Goal: Find specific page/section: Find specific page/section

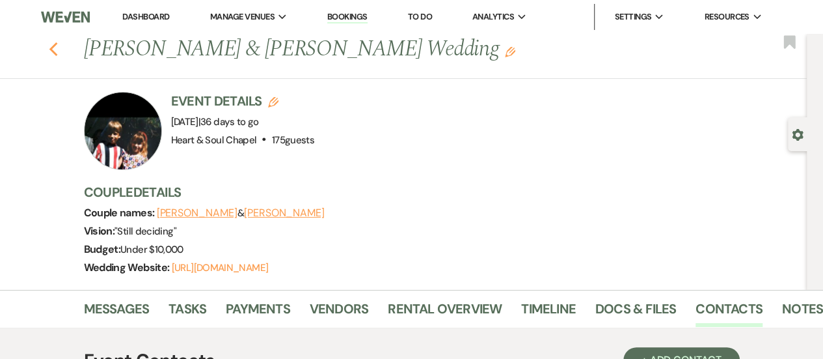
click at [59, 42] on icon "Previous" at bounding box center [54, 50] width 10 height 16
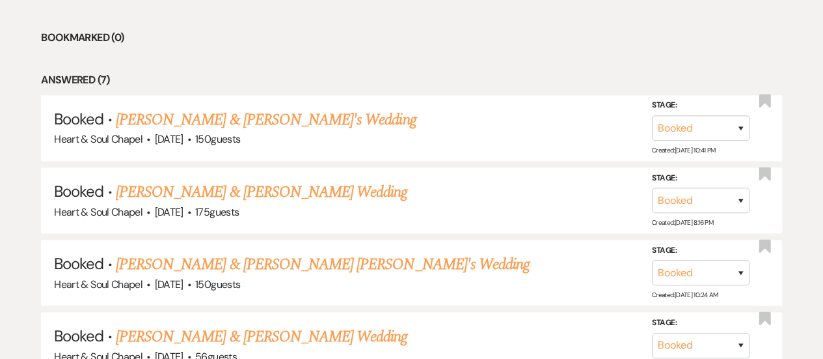
scroll to position [531, 0]
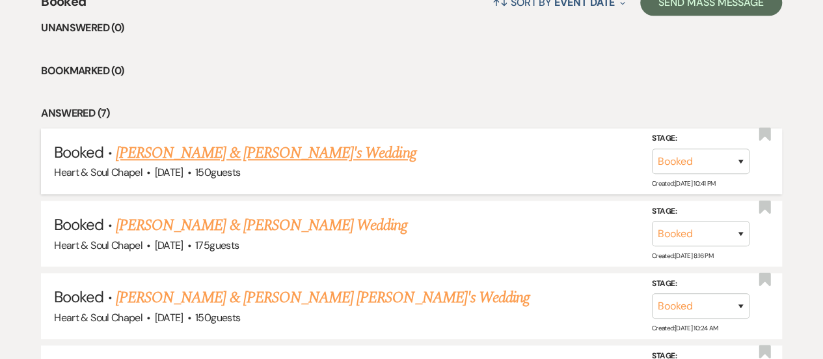
click at [318, 150] on link "[PERSON_NAME] & [PERSON_NAME]'s Wedding" at bounding box center [266, 152] width 301 height 23
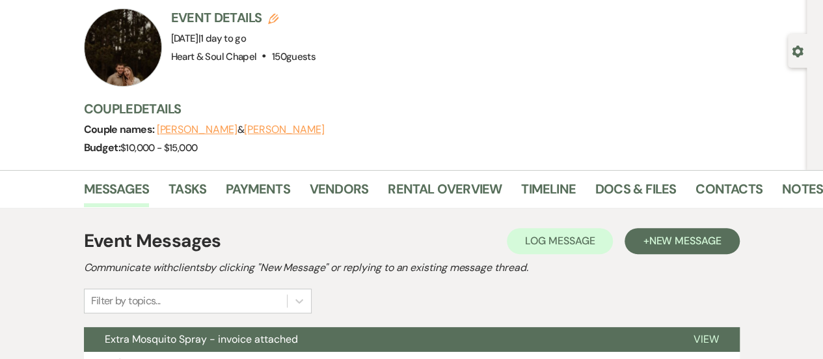
scroll to position [84, 0]
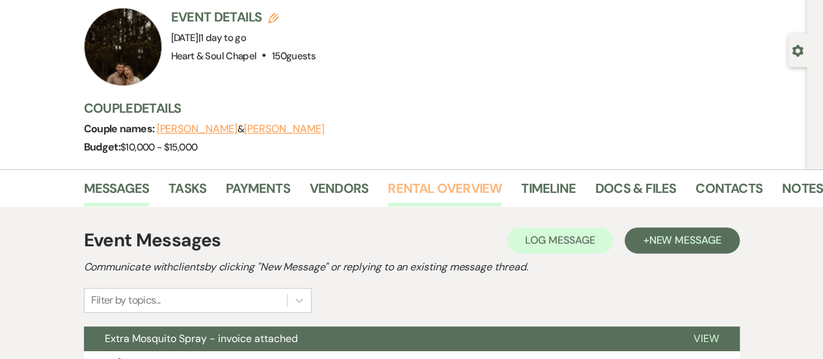
click at [452, 189] on link "Rental Overview" at bounding box center [445, 192] width 114 height 29
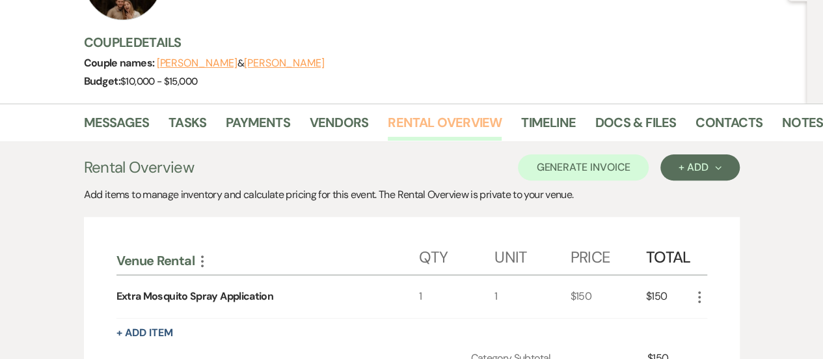
scroll to position [122, 0]
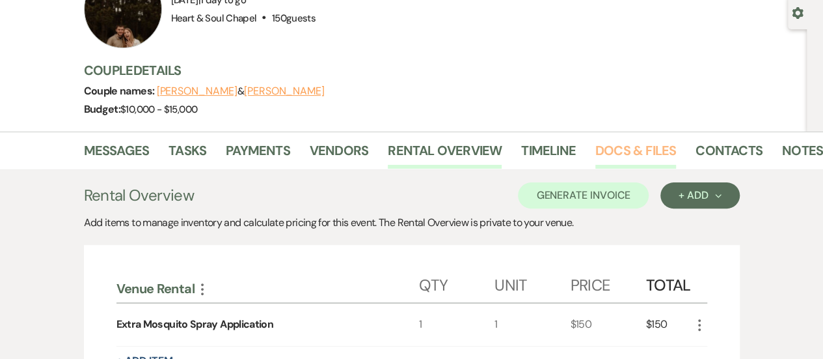
click at [631, 144] on link "Docs & Files" at bounding box center [635, 154] width 81 height 29
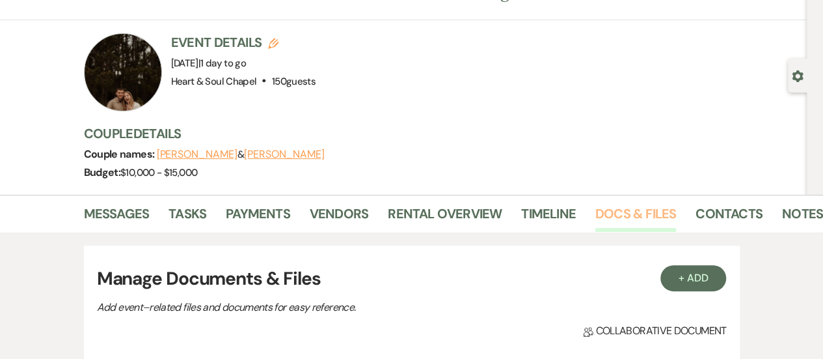
scroll to position [31, 0]
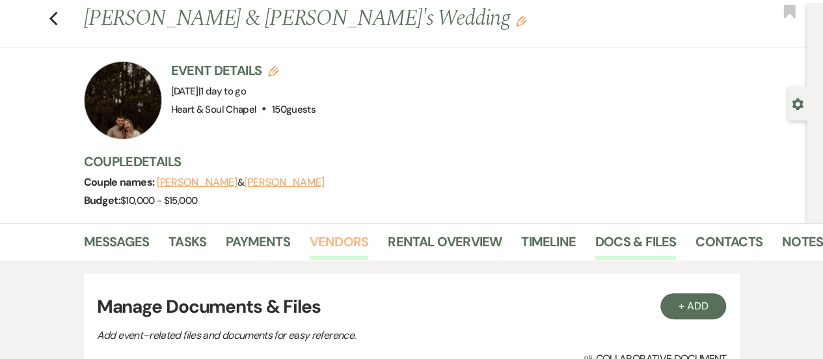
click at [332, 236] on link "Vendors" at bounding box center [339, 245] width 59 height 29
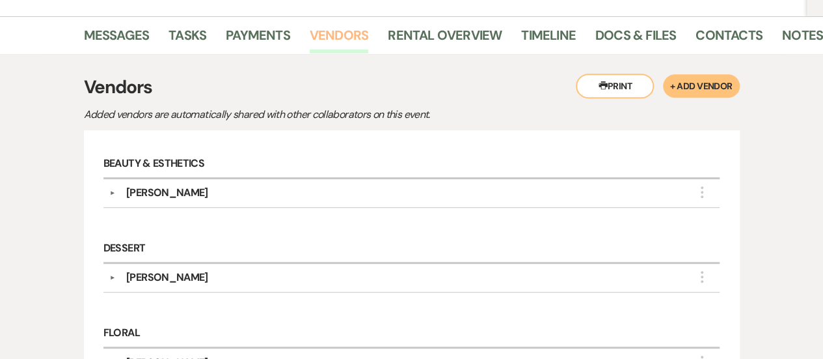
scroll to position [236, 0]
click at [247, 200] on div "▼ [PERSON_NAME] More Company Contact Information: Phone [PHONE_NUMBER] Instagra…" at bounding box center [411, 194] width 617 height 29
click at [172, 192] on div "[PERSON_NAME]" at bounding box center [167, 193] width 82 height 16
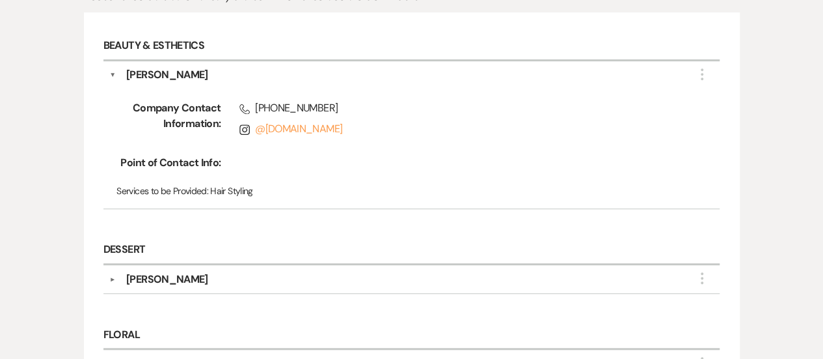
scroll to position [356, 0]
click at [181, 271] on div "[PERSON_NAME]" at bounding box center [167, 278] width 82 height 16
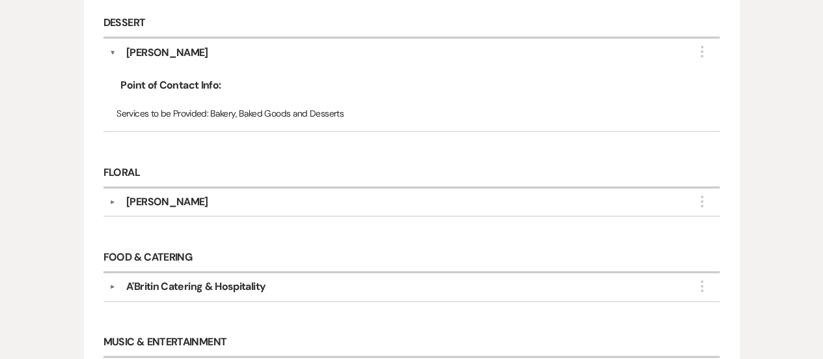
scroll to position [583, 0]
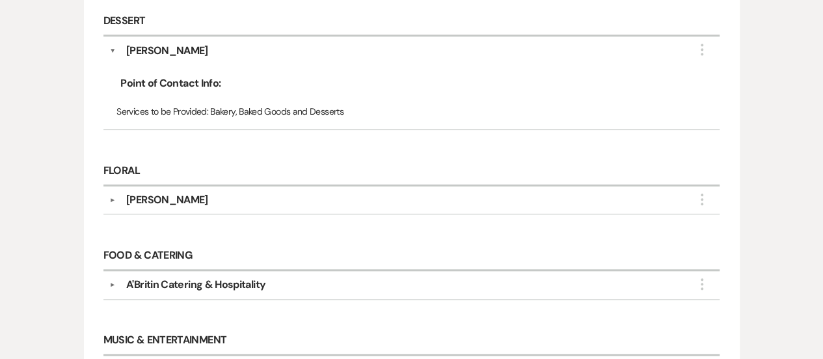
click at [182, 196] on div "[PERSON_NAME]" at bounding box center [167, 200] width 82 height 16
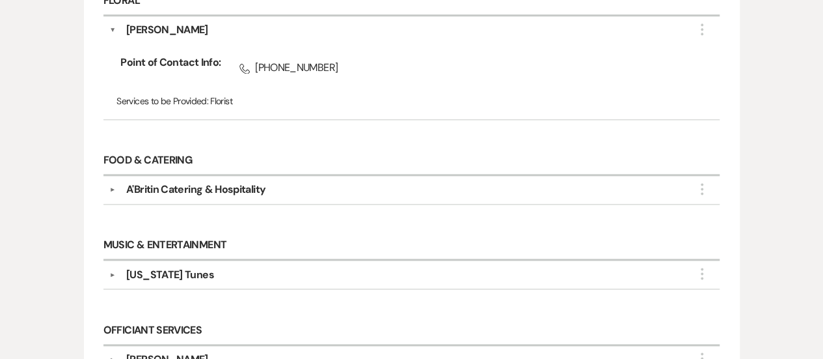
scroll to position [754, 0]
click at [229, 182] on div "A'Britin Catering & Hospitality" at bounding box center [195, 189] width 139 height 16
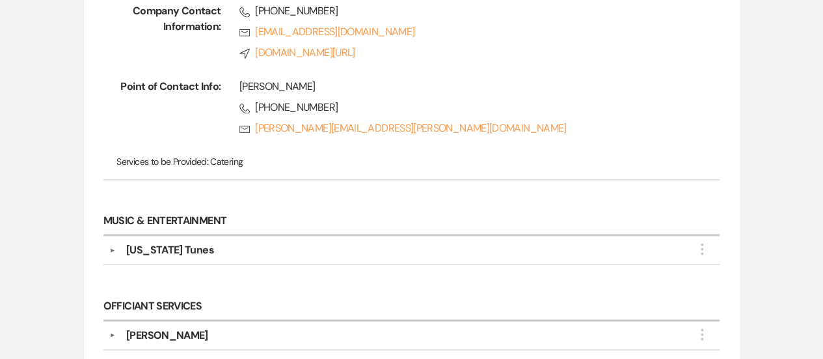
scroll to position [966, 0]
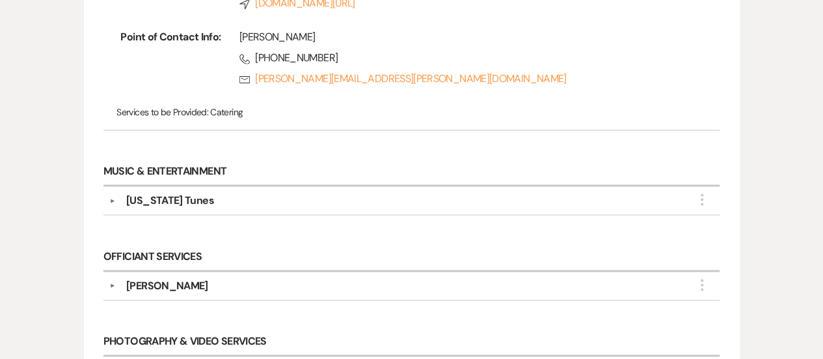
click at [206, 196] on div "[US_STATE] Tunes" at bounding box center [170, 201] width 88 height 16
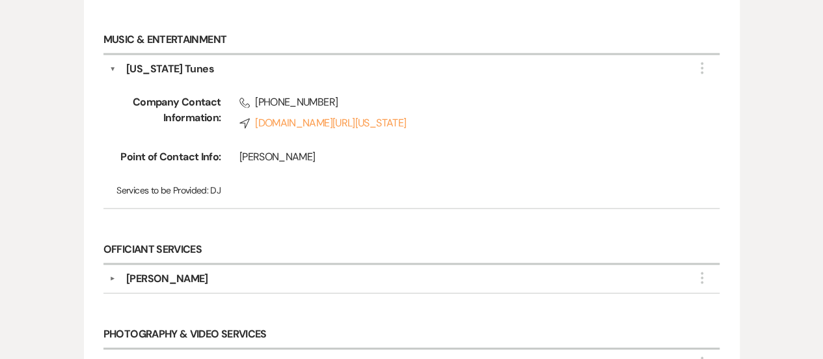
scroll to position [1160, 0]
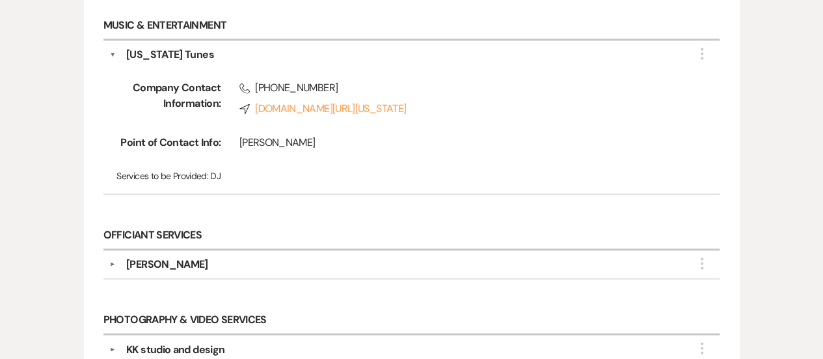
click at [180, 262] on div "[PERSON_NAME]" at bounding box center [167, 264] width 82 height 16
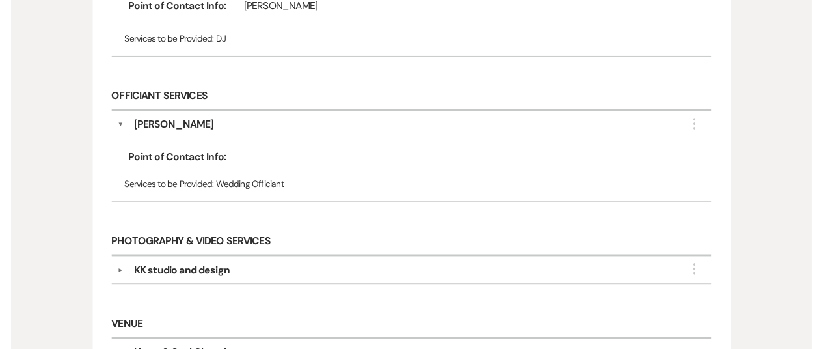
scroll to position [1299, 0]
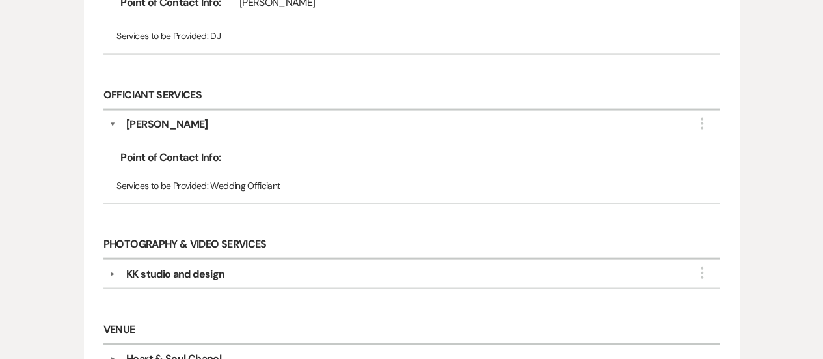
click at [185, 269] on div "KK studio and design" at bounding box center [175, 274] width 98 height 16
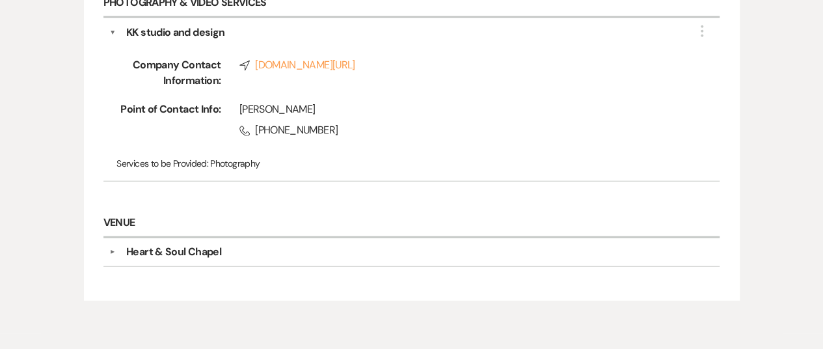
scroll to position [1549, 0]
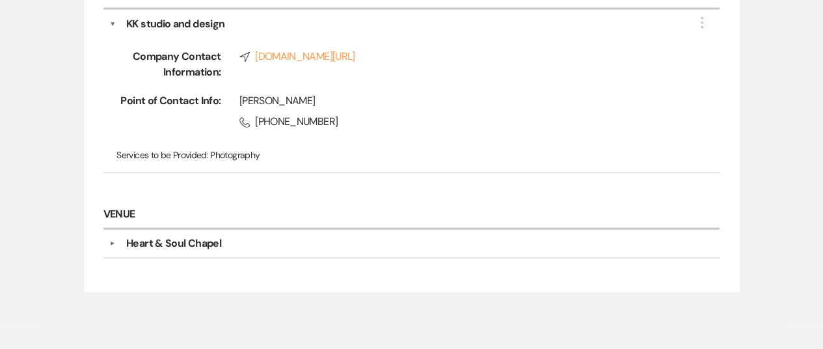
click at [190, 251] on div "Heart & Soul Chapel" at bounding box center [173, 244] width 95 height 16
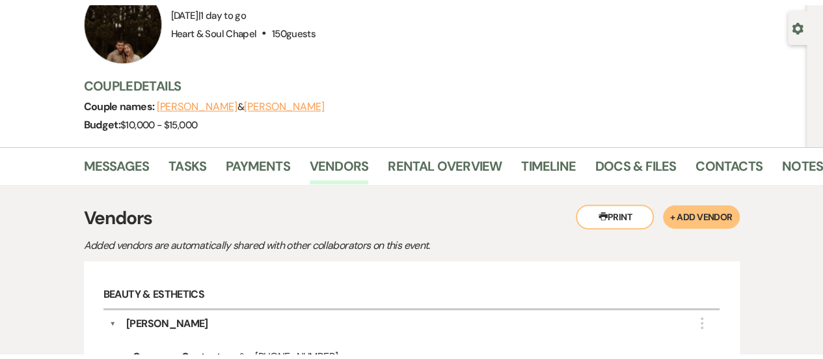
scroll to position [0, 0]
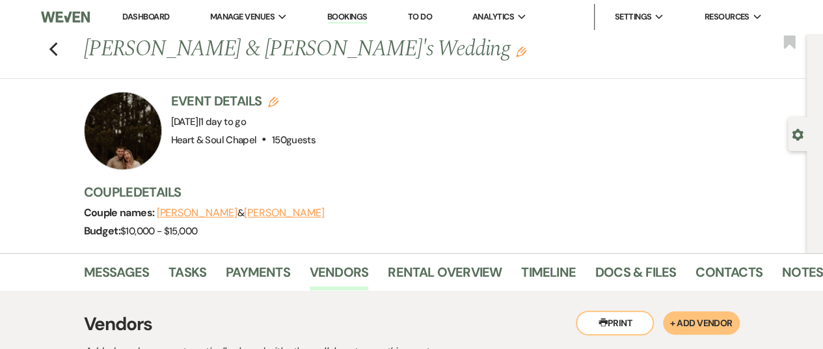
click at [607, 320] on button "Printer Print" at bounding box center [615, 322] width 78 height 25
click at [630, 323] on button "Printer Print" at bounding box center [615, 322] width 78 height 25
click at [135, 267] on link "Messages" at bounding box center [117, 276] width 66 height 29
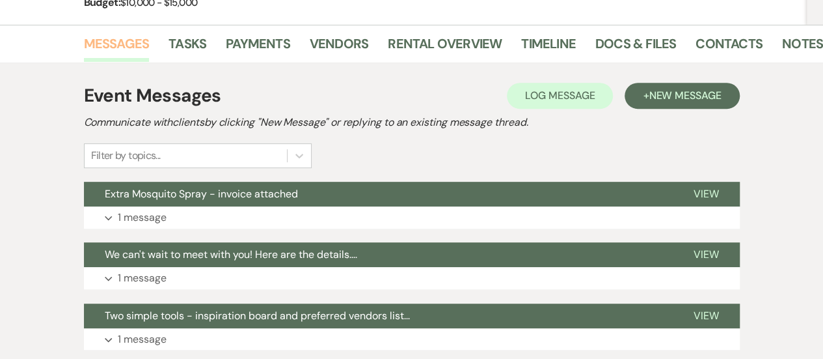
scroll to position [230, 0]
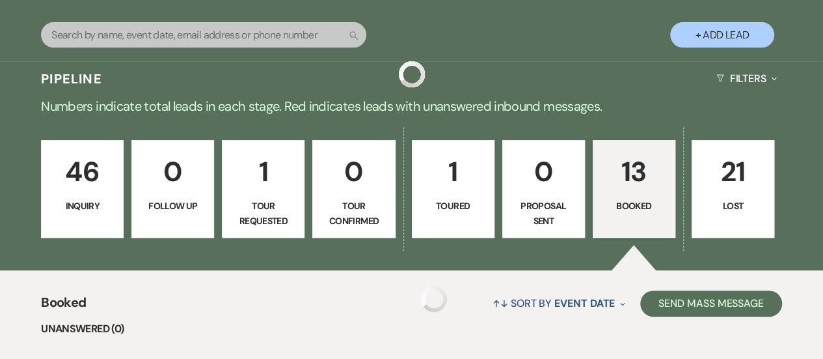
scroll to position [531, 0]
